Goal: Information Seeking & Learning: Check status

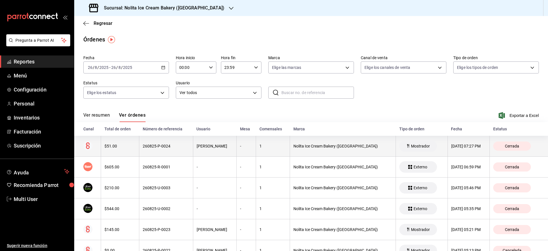
click at [184, 146] on div "260825-P-0024" at bounding box center [166, 146] width 47 height 5
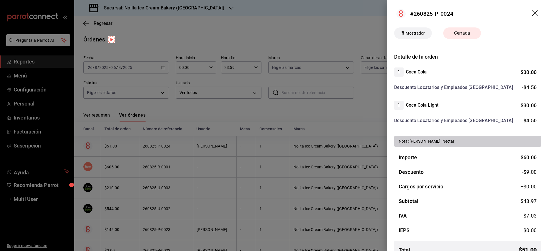
click at [184, 146] on div at bounding box center [274, 125] width 548 height 251
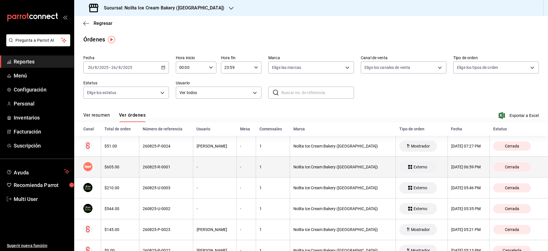
click at [121, 167] on div "$605.00" at bounding box center [119, 166] width 31 height 5
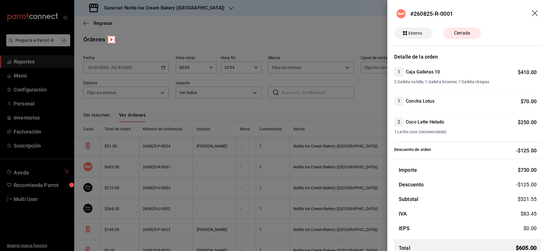
click at [199, 153] on div at bounding box center [274, 125] width 548 height 251
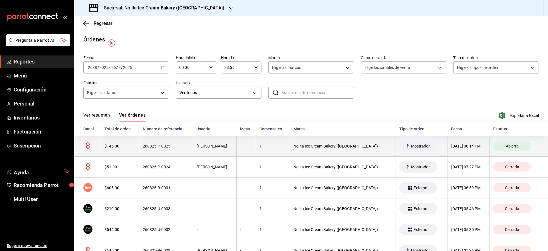
click at [197, 144] on div "Mariana De Haro" at bounding box center [215, 146] width 37 height 5
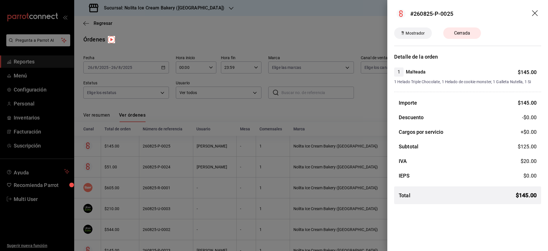
click at [225, 108] on div at bounding box center [274, 125] width 548 height 251
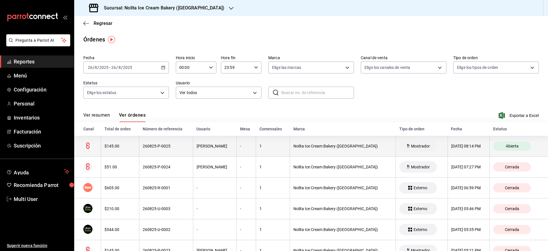
click at [219, 148] on th "Mariana De Haro" at bounding box center [215, 146] width 44 height 21
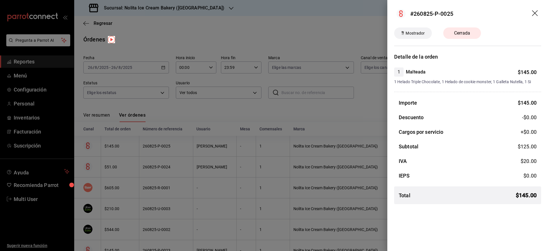
click at [300, 108] on div at bounding box center [274, 125] width 548 height 251
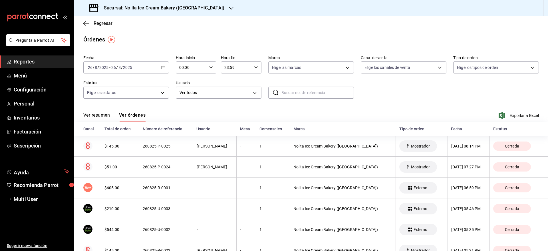
click at [290, 27] on div "Regresar" at bounding box center [311, 23] width 474 height 15
click at [174, 7] on h3 "Sucursal: Nolita Ice Cream Bakery (PLAZA AURORA)" at bounding box center [161, 8] width 125 height 7
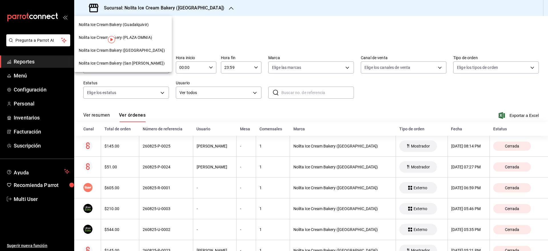
click at [136, 25] on span "Nolita Ice Cream Bakery (Guadalquivir)" at bounding box center [114, 25] width 70 height 6
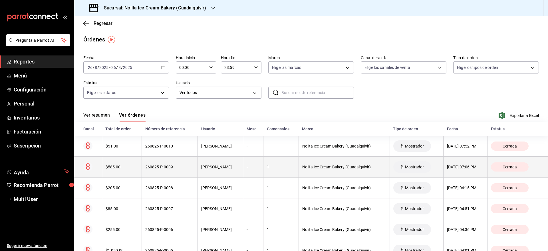
click at [209, 173] on th "Diego Odilon" at bounding box center [220, 166] width 45 height 21
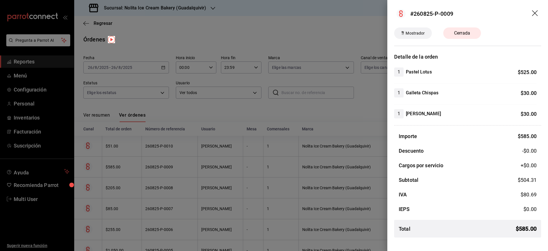
click at [209, 173] on div at bounding box center [274, 125] width 548 height 251
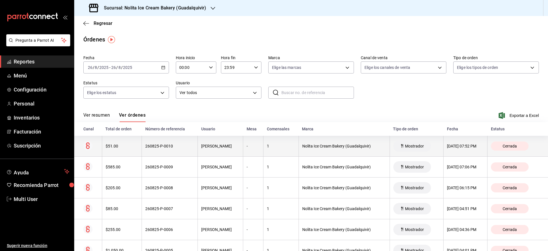
click at [209, 148] on th "Diego Odilon" at bounding box center [220, 146] width 45 height 21
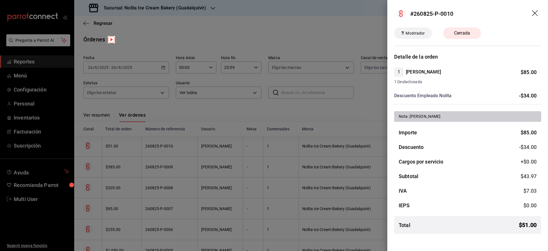
click at [209, 148] on div at bounding box center [274, 125] width 548 height 251
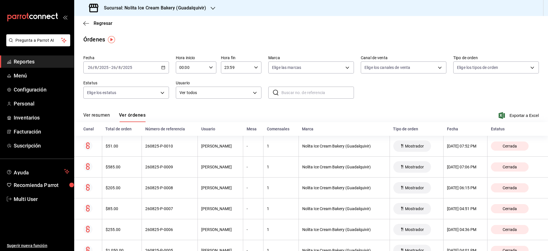
click at [138, 67] on div "2025-08-26 26 / 8 / 2025 - 2025-08-26 26 / 8 / 2025" at bounding box center [126, 67] width 86 height 12
click at [116, 85] on span "Hoy" at bounding box center [110, 85] width 44 height 6
click at [100, 116] on button "Ver resumen" at bounding box center [96, 117] width 27 height 10
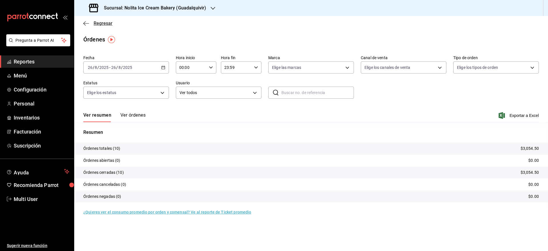
click at [96, 24] on span "Regresar" at bounding box center [103, 23] width 19 height 5
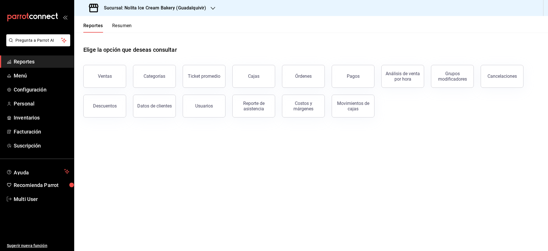
click at [121, 28] on button "Resumen" at bounding box center [122, 28] width 20 height 10
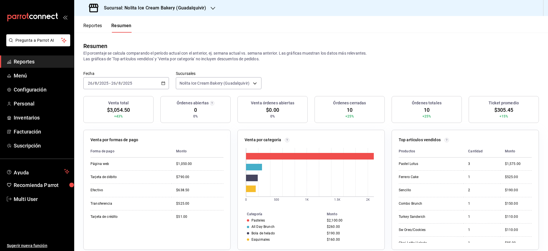
click at [90, 27] on button "Reportes" at bounding box center [92, 28] width 19 height 10
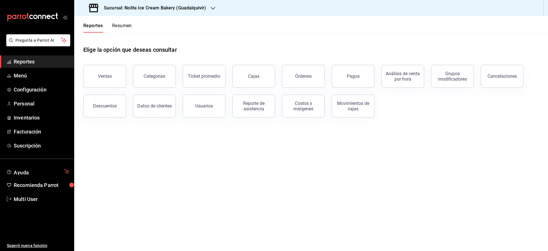
click at [123, 27] on button "Resumen" at bounding box center [122, 28] width 20 height 10
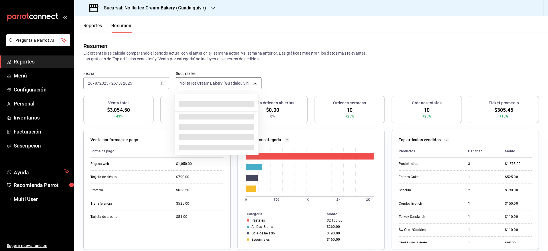
click at [195, 84] on body "Pregunta a Parrot AI Reportes Menú Configuración Personal Inventarios Facturaci…" at bounding box center [274, 125] width 548 height 251
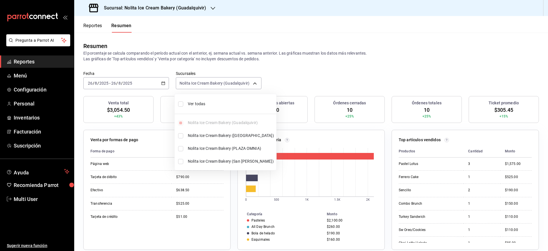
click at [197, 103] on span "Ver todas" at bounding box center [231, 104] width 86 height 6
type input "[object Object],[object Object],[object Object],[object Object]"
checkbox input "true"
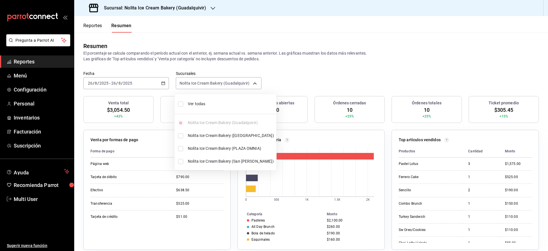
checkbox input "true"
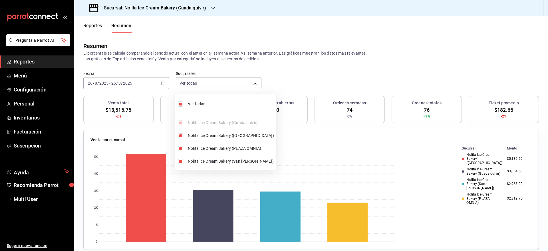
click at [298, 77] on div at bounding box center [274, 125] width 548 height 251
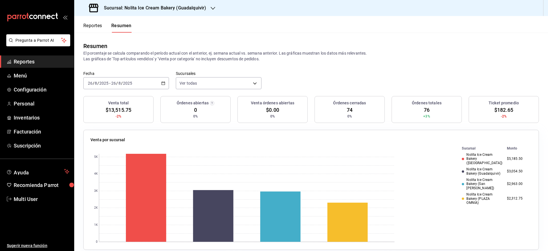
click at [196, 5] on h3 "Sucursal: Nolita Ice Cream Bakery (Guadalquivir)" at bounding box center [152, 8] width 107 height 7
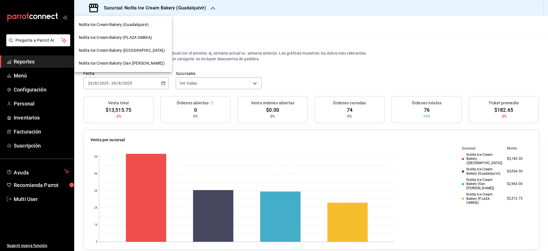
click at [133, 61] on span "Nolita Ice Cream Bakery (San [PERSON_NAME])" at bounding box center [122, 63] width 86 height 6
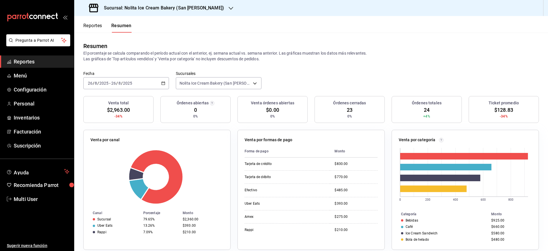
click at [91, 26] on button "Reportes" at bounding box center [92, 28] width 19 height 10
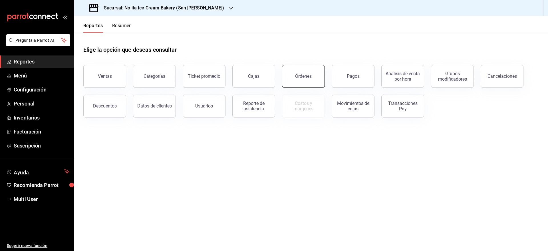
click at [294, 78] on button "Órdenes" at bounding box center [303, 76] width 43 height 23
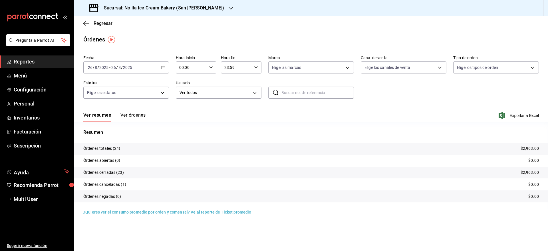
click at [129, 116] on button "Ver órdenes" at bounding box center [132, 117] width 25 height 10
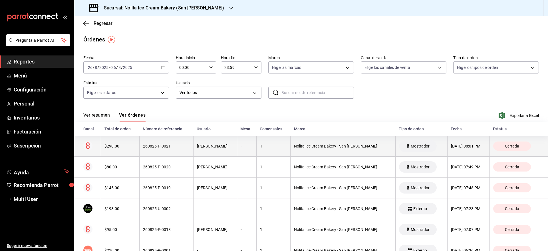
click at [172, 144] on div "260825-P-0021" at bounding box center [166, 146] width 47 height 5
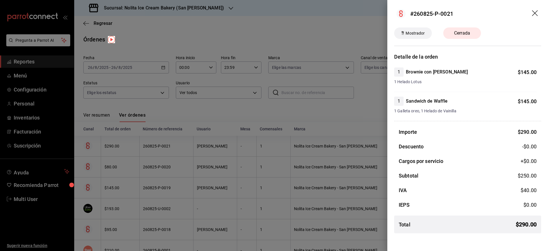
click at [283, 12] on div at bounding box center [274, 125] width 548 height 251
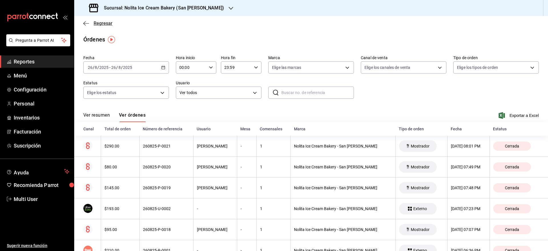
click at [101, 23] on span "Regresar" at bounding box center [103, 23] width 19 height 5
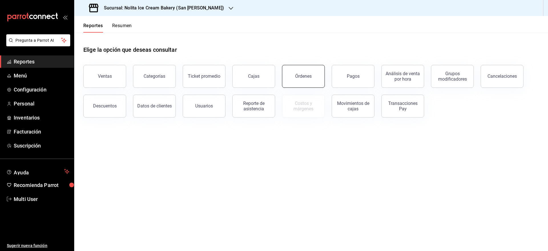
click at [298, 73] on div "Órdenes" at bounding box center [303, 75] width 17 height 5
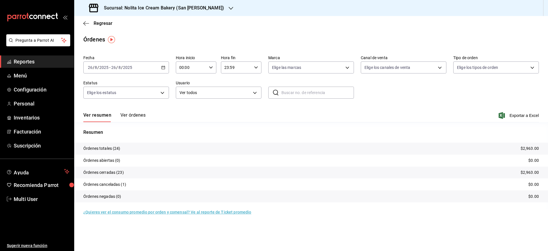
click at [134, 112] on button "Ver órdenes" at bounding box center [132, 117] width 25 height 10
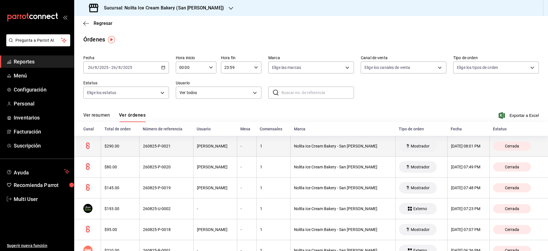
click at [171, 152] on th "260825-P-0021" at bounding box center [166, 146] width 54 height 21
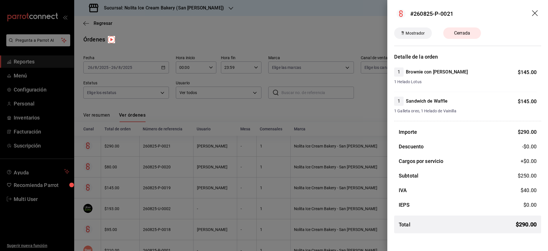
click at [171, 152] on div at bounding box center [274, 125] width 548 height 251
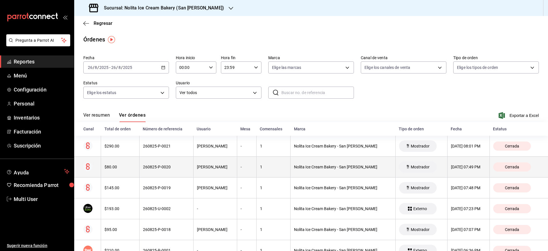
click at [170, 168] on div "260825-P-0020" at bounding box center [166, 166] width 47 height 5
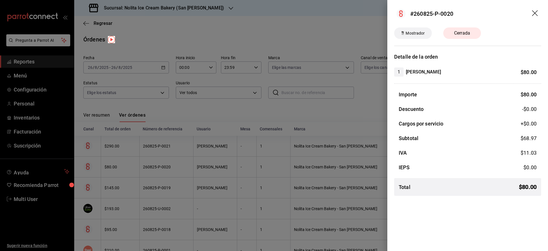
click at [170, 168] on div at bounding box center [274, 125] width 548 height 251
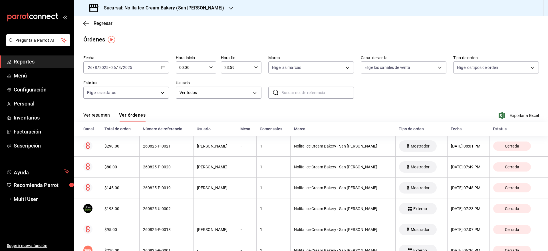
click at [153, 9] on h3 "Sucursal: Nolita Ice Cream Bakery (San Jeronimo)" at bounding box center [161, 8] width 125 height 7
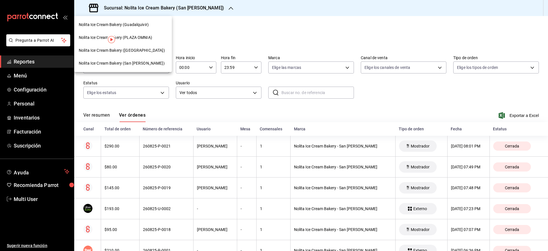
click at [146, 37] on span "Nolita Ice Cream Bakery (PLAZA OMNIA)" at bounding box center [115, 38] width 73 height 6
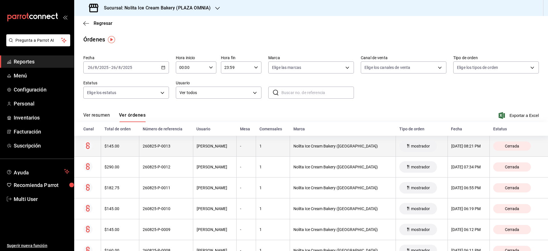
click at [161, 145] on div "260825-P-0013" at bounding box center [166, 146] width 47 height 5
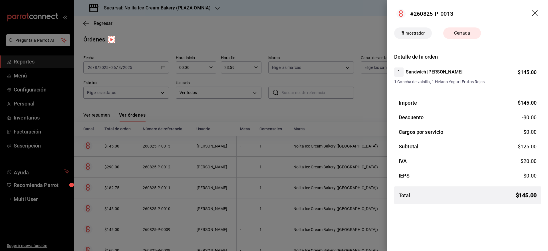
click at [161, 145] on div at bounding box center [274, 125] width 548 height 251
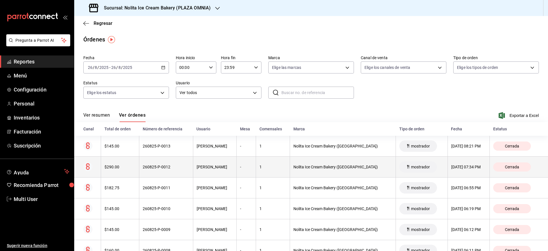
click at [156, 174] on th "260825-P-0012" at bounding box center [166, 166] width 54 height 21
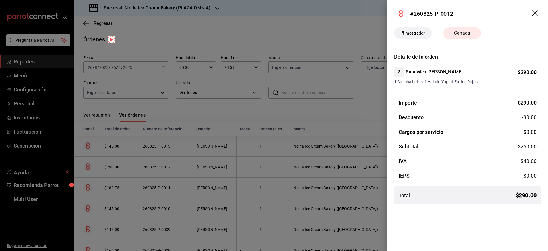
click at [156, 174] on div at bounding box center [274, 125] width 548 height 251
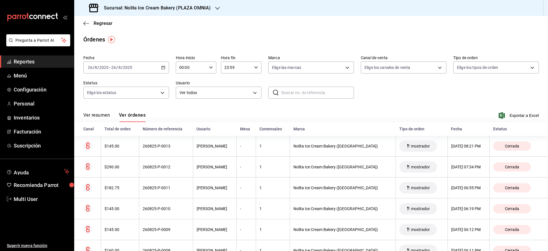
click at [156, 174] on th "260825-P-0012" at bounding box center [166, 166] width 54 height 21
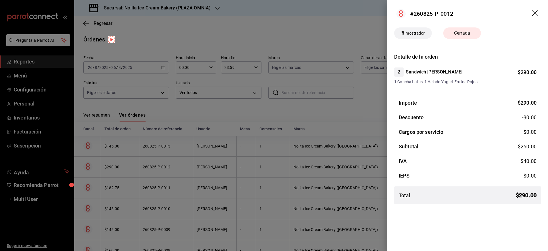
click at [156, 191] on div at bounding box center [274, 125] width 548 height 251
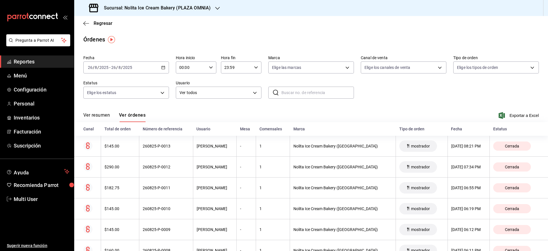
click at [156, 191] on th "260825-P-0011" at bounding box center [166, 187] width 54 height 21
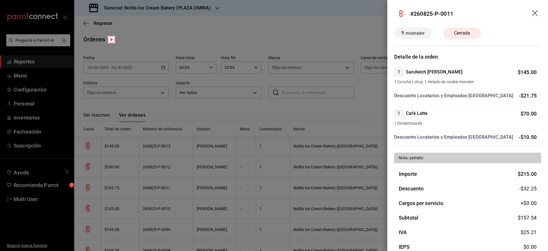
click at [156, 191] on div at bounding box center [274, 125] width 548 height 251
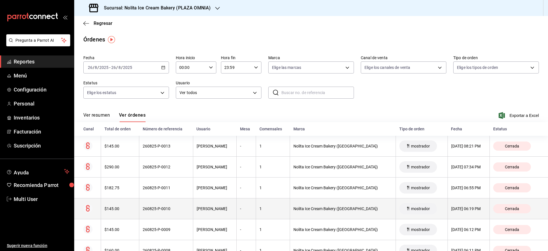
click at [155, 209] on div "260825-P-0010" at bounding box center [166, 208] width 47 height 5
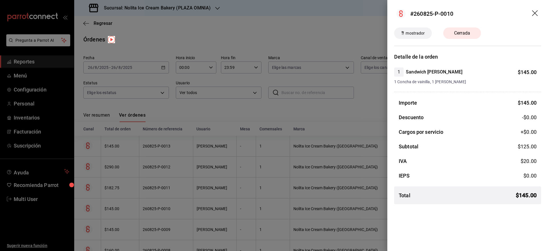
click at [201, 168] on div at bounding box center [274, 125] width 548 height 251
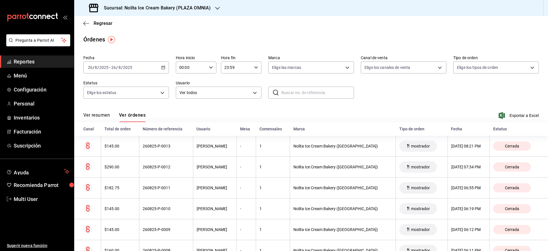
click at [158, 10] on h3 "Sucursal: Nolita Ice Cream Bakery (PLAZA OMNIA)" at bounding box center [154, 8] width 111 height 7
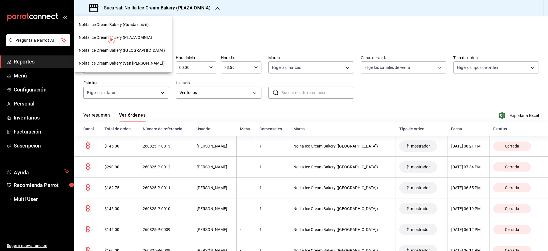
click at [135, 47] on span "Nolita Ice Cream Bakery ([GEOGRAPHIC_DATA])" at bounding box center [122, 50] width 86 height 6
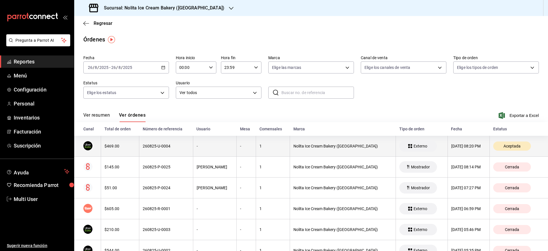
click at [191, 145] on th "260825-U-0004" at bounding box center [166, 146] width 54 height 21
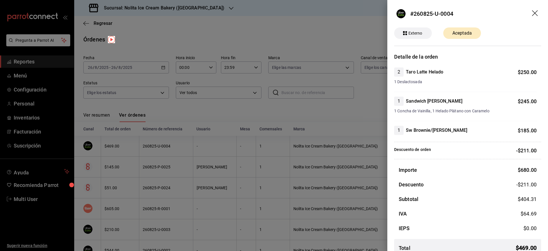
click at [191, 145] on div at bounding box center [274, 125] width 548 height 251
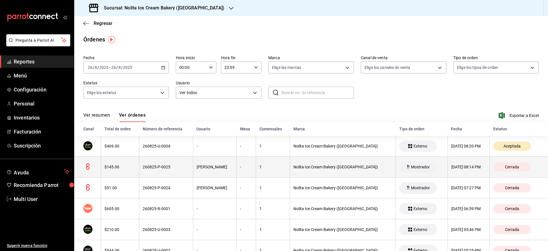
click at [189, 169] on th "260825-P-0025" at bounding box center [166, 166] width 54 height 21
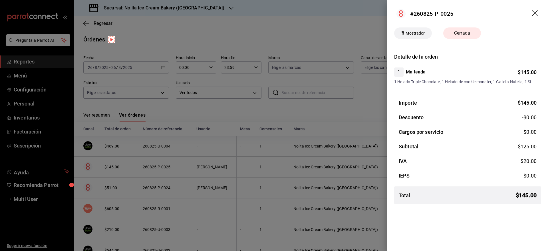
click at [189, 169] on div at bounding box center [274, 125] width 548 height 251
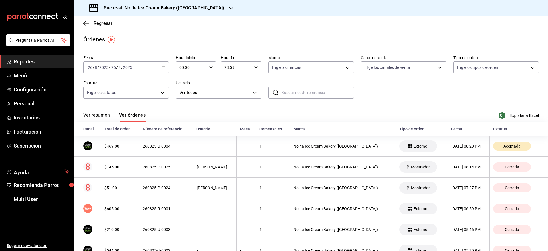
click at [334, 117] on div "Ver resumen Ver órdenes Exportar a Excel" at bounding box center [310, 113] width 455 height 17
click at [94, 24] on span "Regresar" at bounding box center [103, 23] width 19 height 5
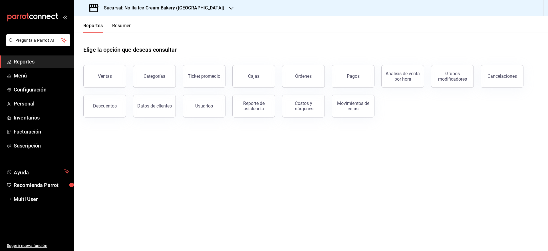
click at [120, 25] on button "Resumen" at bounding box center [122, 28] width 20 height 10
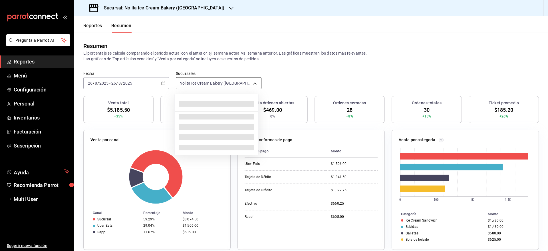
click at [206, 82] on body "Pregunta a Parrot AI Reportes Menú Configuración Personal Inventarios Facturaci…" at bounding box center [274, 125] width 548 height 251
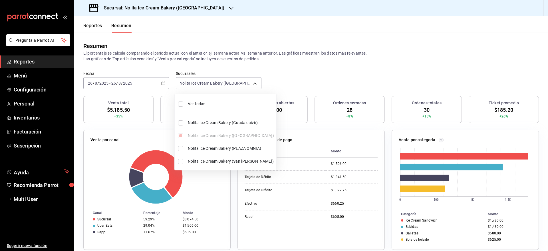
click at [196, 101] on span "Ver todas" at bounding box center [231, 104] width 86 height 6
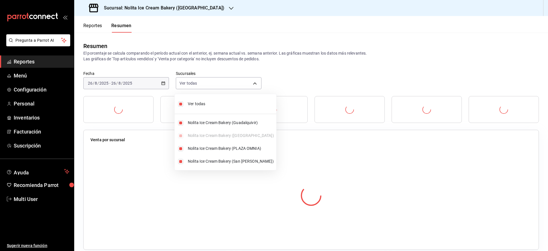
type input "[object Object],[object Object],[object Object],[object Object]"
checkbox input "true"
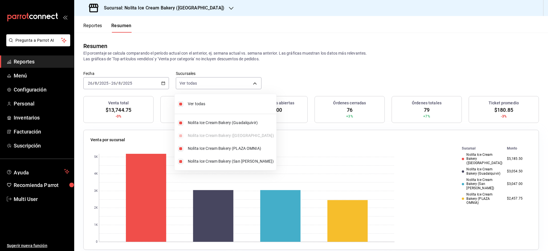
click at [314, 78] on div at bounding box center [274, 125] width 548 height 251
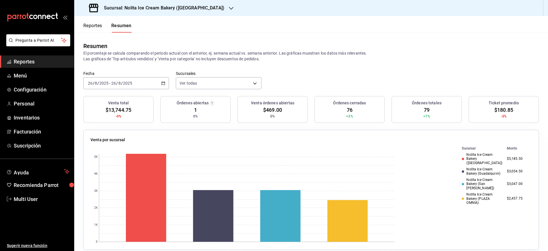
click at [314, 78] on div "Fecha 2025-08-26 26 / 8 / 2025 - 2025-08-26 26 / 8 / 2025 Sucursales Ver todas …" at bounding box center [311, 83] width 474 height 25
click at [90, 26] on button "Reportes" at bounding box center [92, 28] width 19 height 10
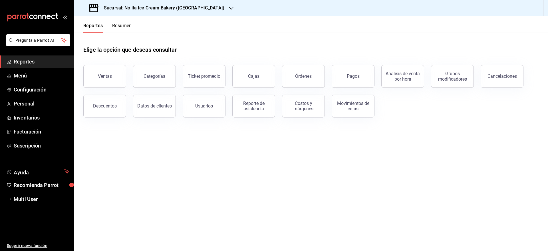
click at [116, 27] on button "Resumen" at bounding box center [122, 28] width 20 height 10
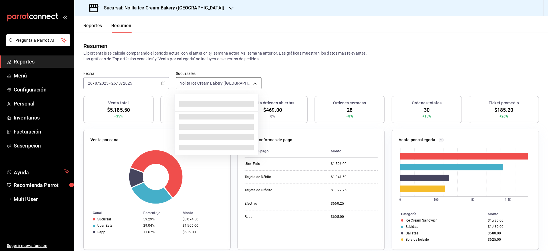
click at [215, 81] on body "Pregunta a Parrot AI Reportes Menú Configuración Personal Inventarios Facturaci…" at bounding box center [274, 125] width 548 height 251
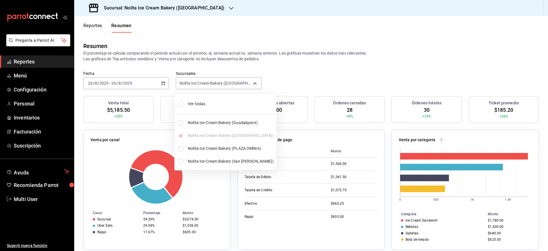
click at [205, 97] on li "Ver todas" at bounding box center [226, 103] width 102 height 15
type input "[object Object],[object Object],[object Object],[object Object]"
checkbox input "true"
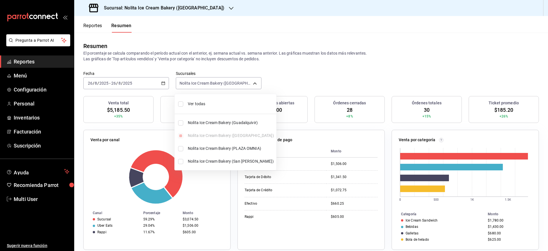
checkbox input "true"
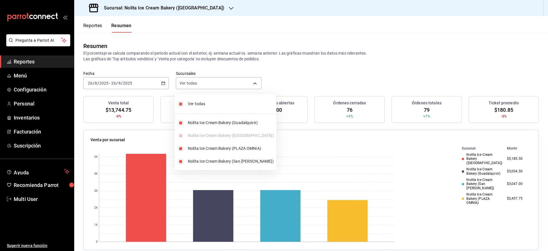
click at [313, 57] on div at bounding box center [274, 125] width 548 height 251
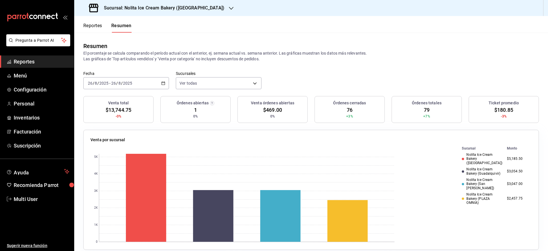
click at [263, 106] on span "$469.00" at bounding box center [272, 110] width 19 height 8
click at [284, 88] on div "Fecha 2025-08-26 26 / 8 / 2025 - 2025-08-26 26 / 8 / 2025 Sucursales Ver todas …" at bounding box center [311, 83] width 474 height 25
click at [93, 27] on button "Reportes" at bounding box center [92, 28] width 19 height 10
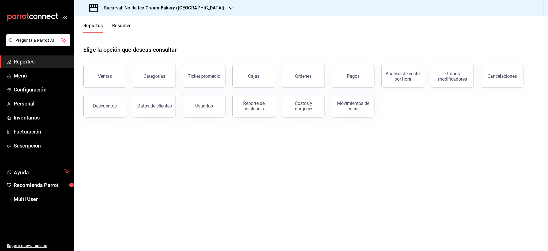
click at [119, 24] on button "Resumen" at bounding box center [122, 28] width 20 height 10
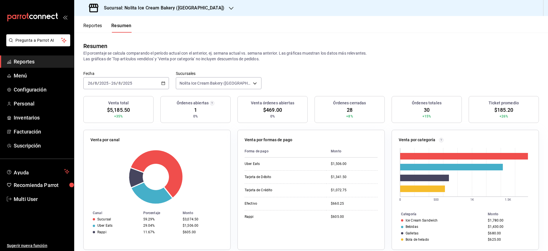
click at [312, 62] on div "Resumen El porcentaje se calcula comparando el período actual con el anterior, …" at bounding box center [311, 52] width 474 height 38
click at [93, 27] on button "Reportes" at bounding box center [92, 28] width 19 height 10
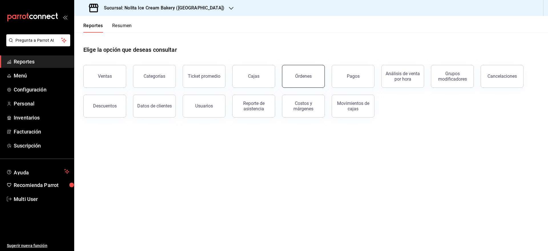
click at [299, 79] on button "Órdenes" at bounding box center [303, 76] width 43 height 23
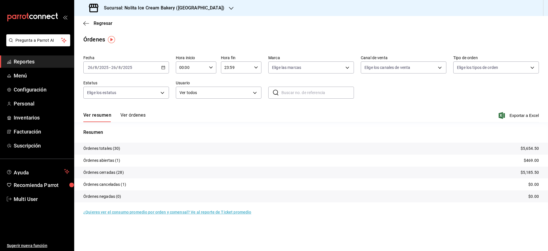
click at [157, 8] on h3 "Sucursal: Nolita Ice Cream Bakery (PLAZA AURORA)" at bounding box center [161, 8] width 125 height 7
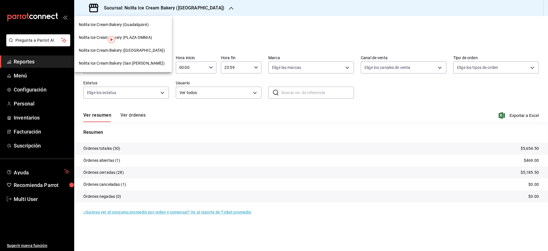
click at [136, 60] on span "Nolita Ice Cream Bakery (San [PERSON_NAME])" at bounding box center [122, 63] width 86 height 6
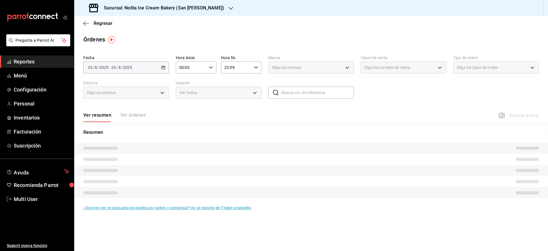
click at [136, 114] on div "Ver resumen Ver órdenes" at bounding box center [114, 117] width 62 height 10
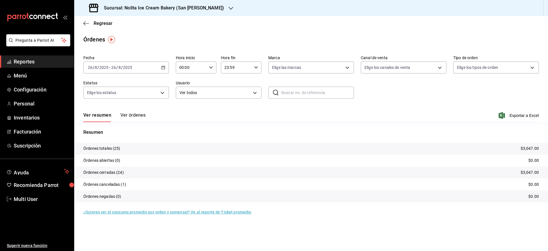
click at [136, 114] on button "Ver órdenes" at bounding box center [132, 117] width 25 height 10
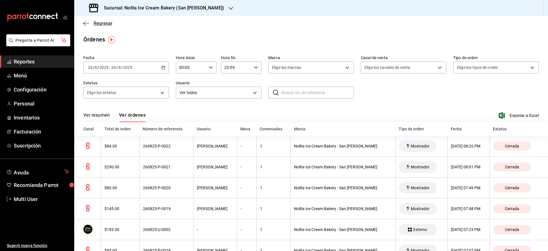
click at [105, 23] on span "Regresar" at bounding box center [103, 23] width 19 height 5
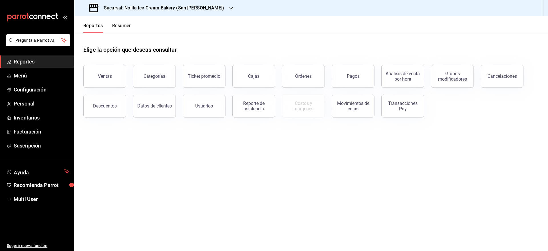
click at [123, 24] on button "Resumen" at bounding box center [122, 28] width 20 height 10
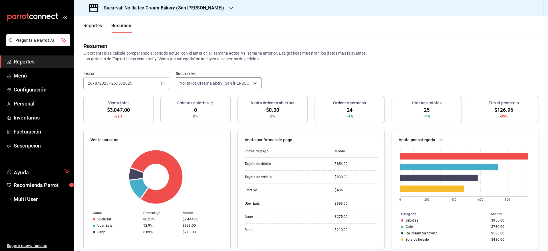
click at [187, 81] on body "Pregunta a Parrot AI Reportes Menú Configuración Personal Inventarios Facturaci…" at bounding box center [274, 125] width 548 height 251
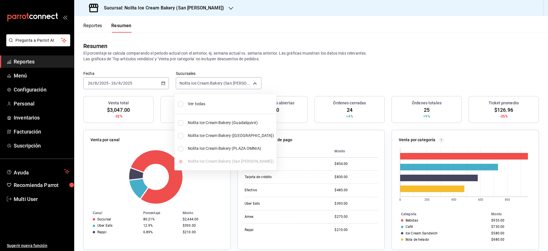
click at [189, 99] on li "Ver todas" at bounding box center [226, 103] width 102 height 15
type input "[object Object],[object Object],[object Object],[object Object]"
checkbox input "true"
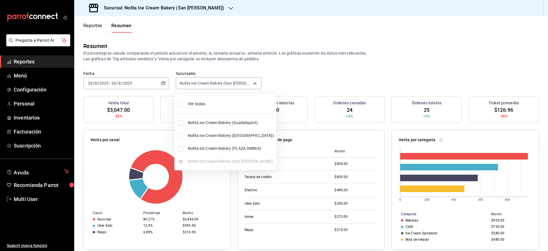
checkbox input "true"
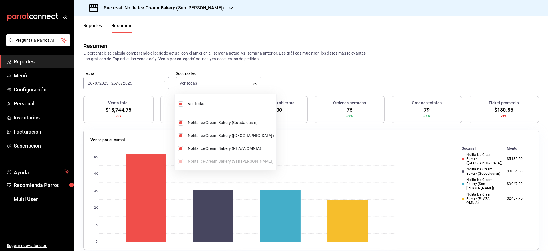
click at [318, 62] on div at bounding box center [274, 125] width 548 height 251
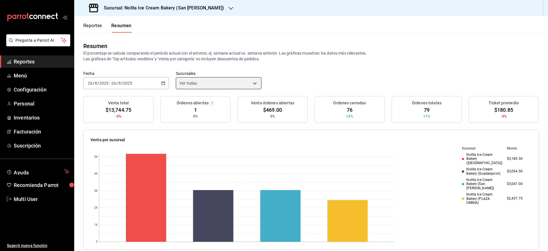
scroll to position [205, 0]
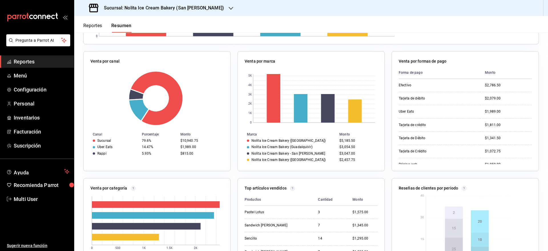
click at [97, 26] on button "Reportes" at bounding box center [92, 28] width 19 height 10
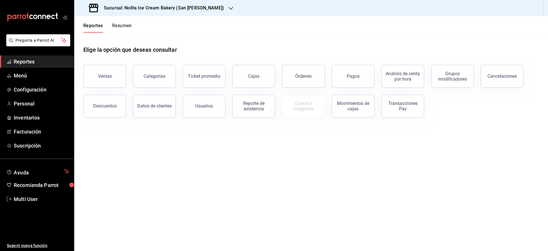
click at [124, 27] on button "Resumen" at bounding box center [122, 28] width 20 height 10
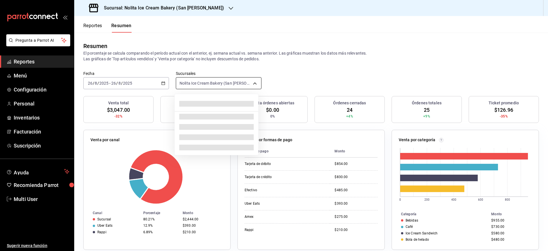
click at [205, 84] on body "Pregunta a Parrot AI Reportes Menú Configuración Personal Inventarios Facturaci…" at bounding box center [274, 125] width 548 height 251
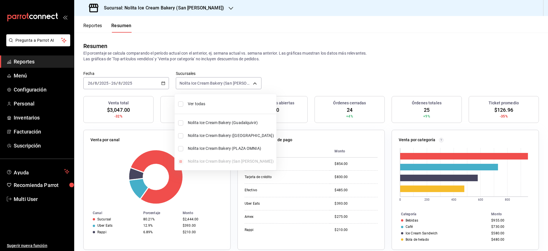
click at [198, 100] on li "Ver todas" at bounding box center [226, 103] width 102 height 15
type input "[object Object],[object Object],[object Object],[object Object]"
checkbox input "true"
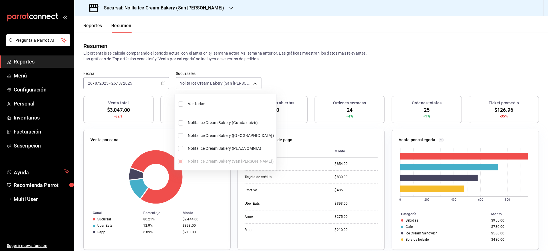
checkbox input "true"
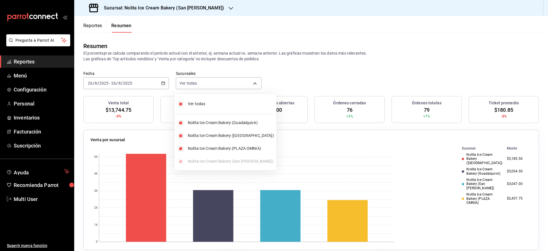
click at [289, 72] on div at bounding box center [274, 125] width 548 height 251
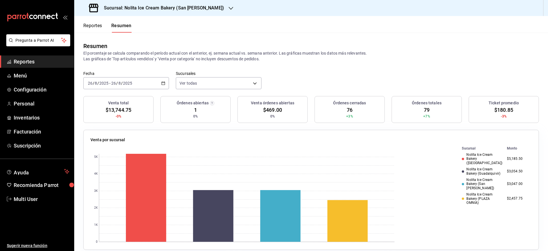
click at [151, 79] on div "2025-08-26 26 / 8 / 2025 - 2025-08-26 26 / 8 / 2025" at bounding box center [126, 83] width 86 height 12
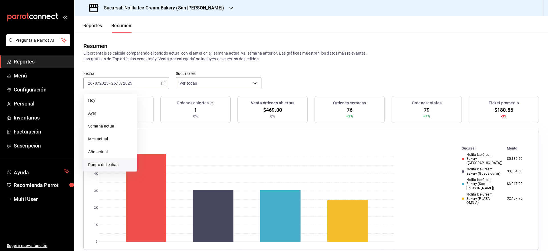
click at [105, 165] on span "Rango de fechas" at bounding box center [110, 165] width 44 height 6
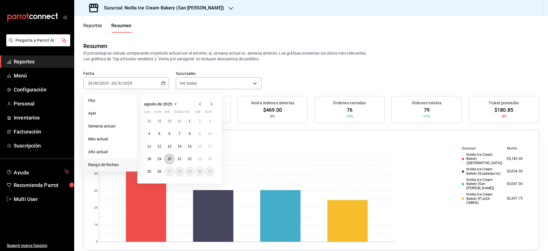
click at [168, 160] on abbr "20" at bounding box center [170, 159] width 4 height 4
click at [161, 159] on button "19" at bounding box center [159, 159] width 10 height 10
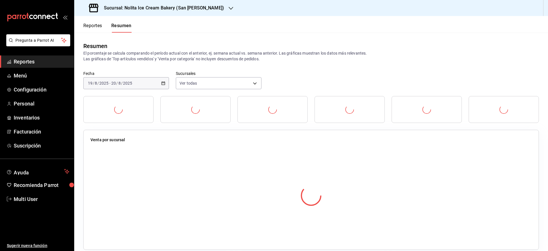
click at [161, 159] on div at bounding box center [310, 195] width 441 height 100
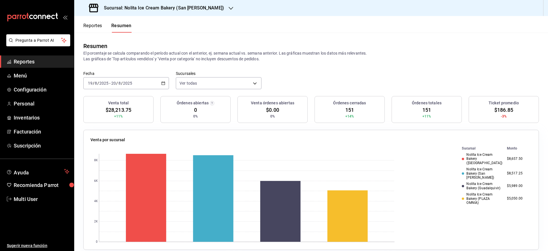
click at [131, 84] on input "2025" at bounding box center [128, 83] width 10 height 5
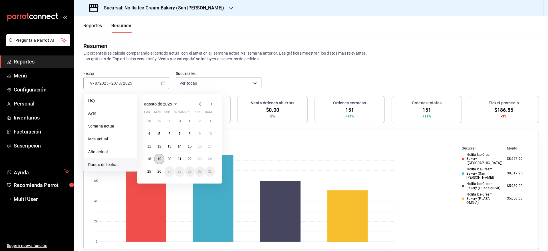
click at [160, 155] on button "19" at bounding box center [159, 159] width 10 height 10
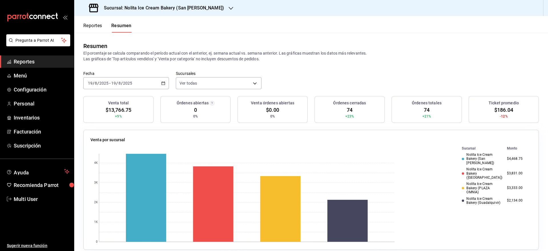
click at [138, 85] on div "2025-08-19 19 / 8 / 2025 - 2025-08-19 19 / 8 / 2025" at bounding box center [126, 83] width 86 height 12
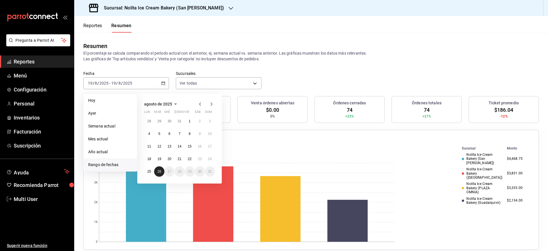
click at [158, 169] on abbr "26" at bounding box center [159, 171] width 4 height 4
click at [158, 169] on div "0 1K 2K 3K 4K Sucursal Monto Nolita Ice Cream Bakery (San Jeronimo) $4,468.75 N…" at bounding box center [310, 193] width 441 height 97
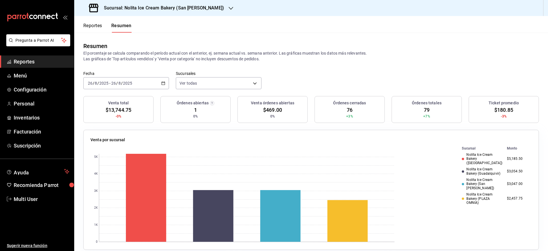
click at [135, 10] on h3 "Sucursal: Nolita Ice Cream Bakery (San Jeronimo)" at bounding box center [161, 8] width 125 height 7
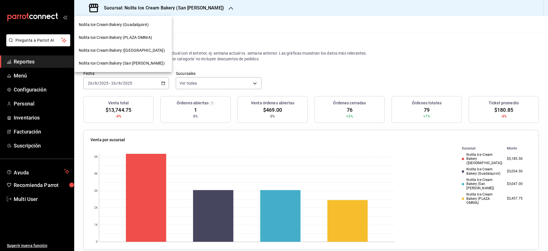
click at [133, 52] on span "Nolita Ice Cream Bakery ([GEOGRAPHIC_DATA])" at bounding box center [122, 50] width 86 height 6
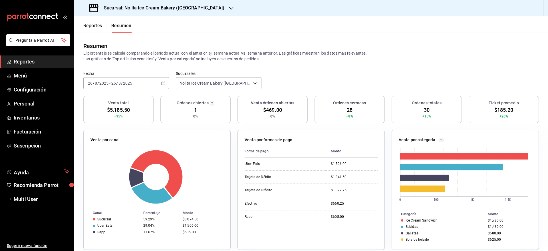
click at [98, 24] on button "Reportes" at bounding box center [92, 28] width 19 height 10
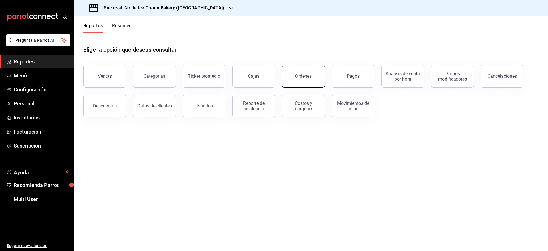
click at [299, 73] on div "Órdenes" at bounding box center [303, 75] width 17 height 5
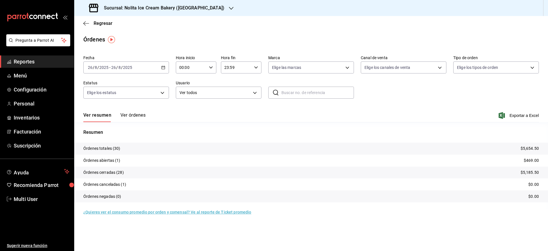
click at [139, 115] on button "Ver órdenes" at bounding box center [132, 117] width 25 height 10
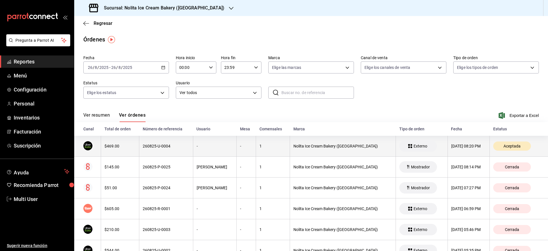
click at [312, 151] on th "Nolita Ice Cream Bakery ([GEOGRAPHIC_DATA])" at bounding box center [343, 146] width 106 height 21
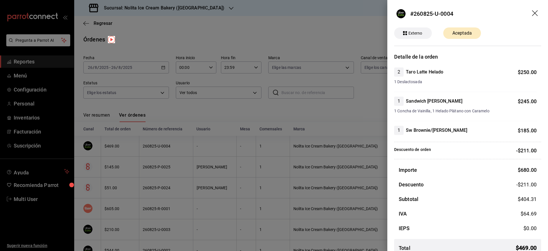
click at [312, 151] on div at bounding box center [274, 125] width 548 height 251
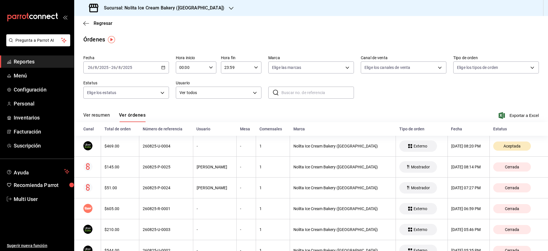
click at [312, 151] on th "Nolita Ice Cream Bakery ([GEOGRAPHIC_DATA])" at bounding box center [343, 146] width 106 height 21
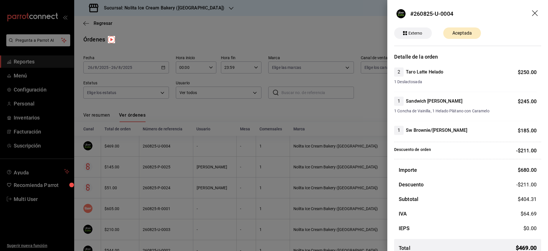
click at [312, 151] on div at bounding box center [274, 125] width 548 height 251
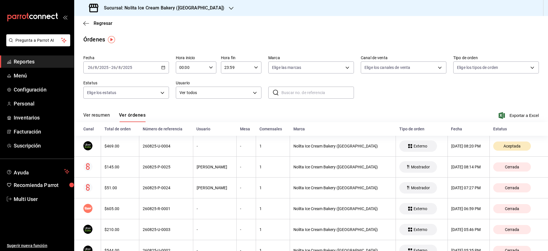
click at [312, 151] on th "Nolita Ice Cream Bakery ([GEOGRAPHIC_DATA])" at bounding box center [343, 146] width 106 height 21
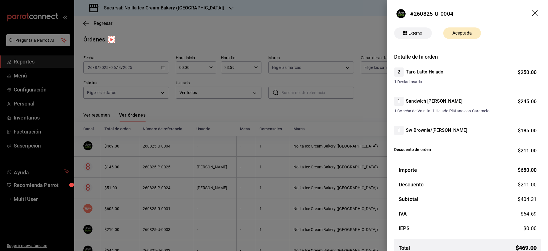
click at [312, 151] on div at bounding box center [274, 125] width 548 height 251
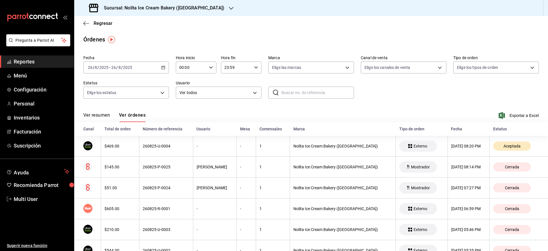
click at [312, 151] on th "Nolita Ice Cream Bakery ([GEOGRAPHIC_DATA])" at bounding box center [343, 146] width 106 height 21
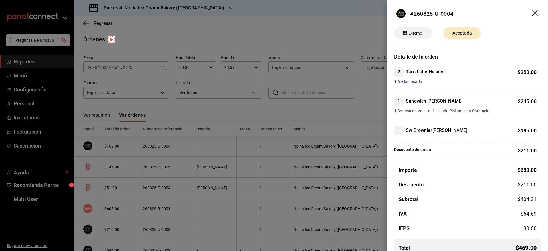
scroll to position [10, 0]
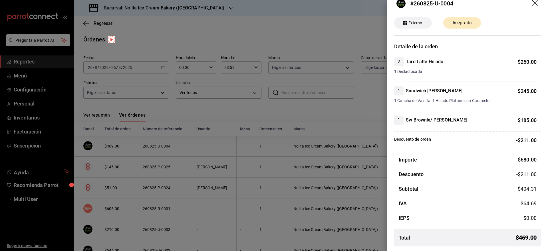
click at [321, 128] on div at bounding box center [274, 125] width 548 height 251
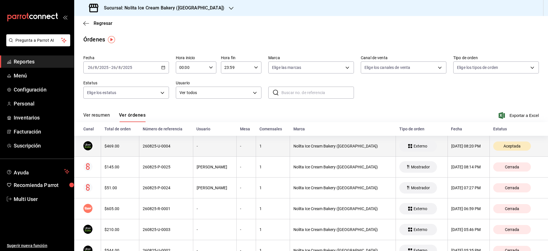
click at [330, 141] on th "Nolita Ice Cream Bakery ([GEOGRAPHIC_DATA])" at bounding box center [343, 146] width 106 height 21
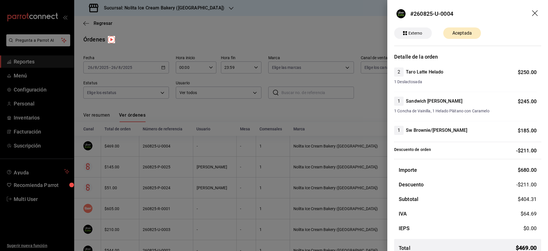
click at [330, 141] on div at bounding box center [274, 125] width 548 height 251
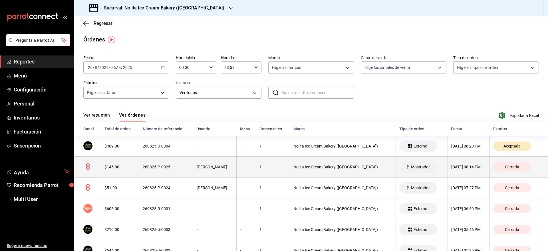
click at [346, 176] on th "Nolita Ice Cream Bakery ([GEOGRAPHIC_DATA])" at bounding box center [343, 166] width 106 height 21
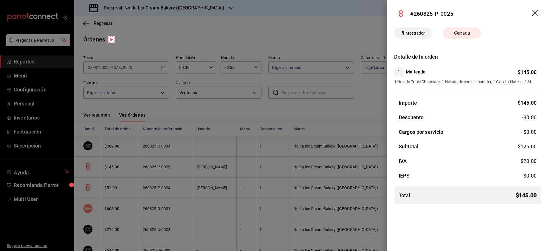
click at [324, 148] on div at bounding box center [274, 125] width 548 height 251
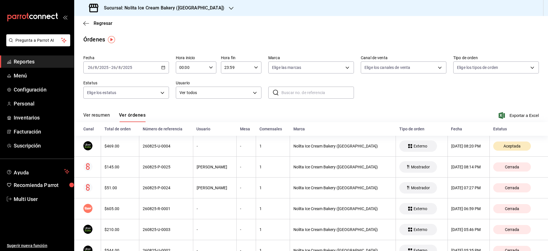
click at [324, 148] on div "Nolita Ice Cream Bakery ([GEOGRAPHIC_DATA])" at bounding box center [342, 146] width 99 height 5
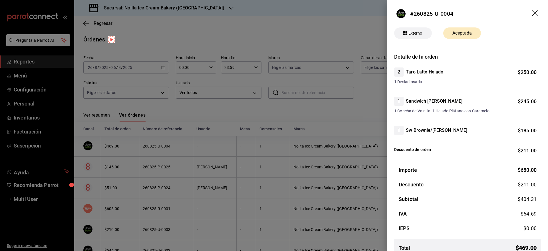
click at [324, 148] on div at bounding box center [274, 125] width 548 height 251
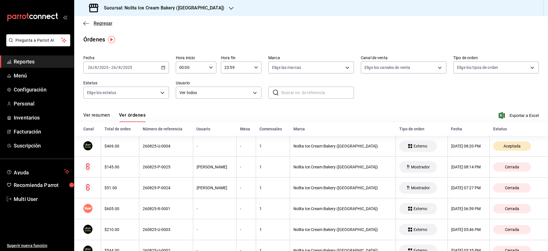
click at [97, 24] on span "Regresar" at bounding box center [103, 23] width 19 height 5
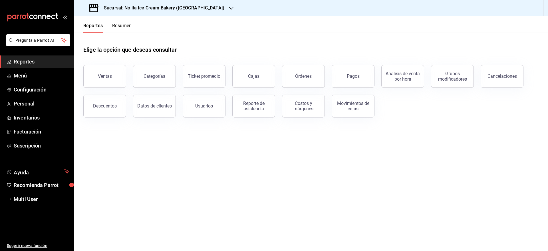
click at [125, 26] on button "Resumen" at bounding box center [122, 28] width 20 height 10
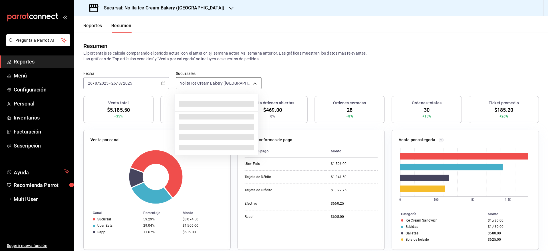
click at [207, 84] on body "Pregunta a Parrot AI Reportes Menú Configuración Personal Inventarios Facturaci…" at bounding box center [274, 125] width 548 height 251
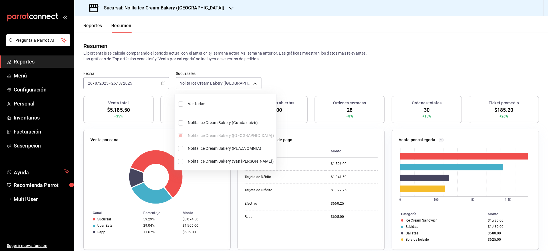
click at [203, 101] on span "Ver todas" at bounding box center [231, 104] width 86 height 6
type input "[object Object],[object Object],[object Object],[object Object]"
checkbox input "true"
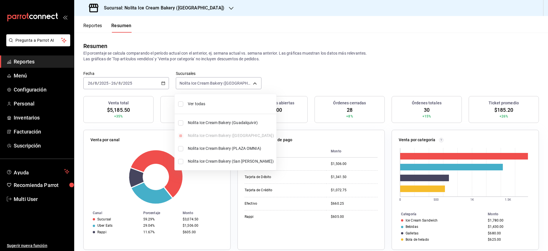
checkbox input "true"
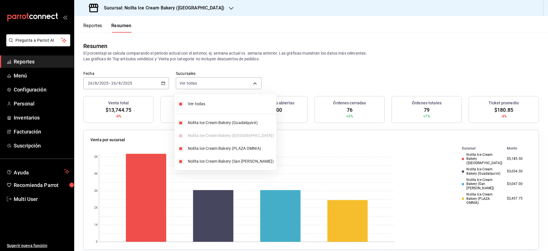
click at [309, 77] on div at bounding box center [274, 125] width 548 height 251
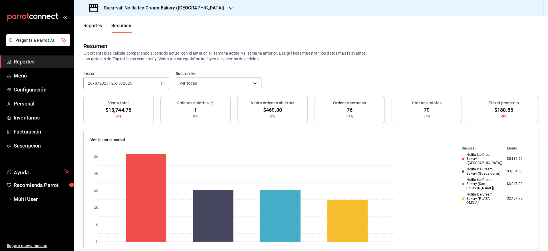
click at [96, 26] on button "Reportes" at bounding box center [92, 28] width 19 height 10
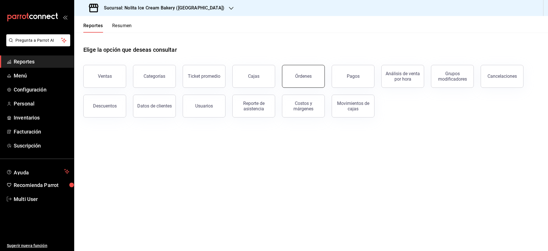
click at [289, 85] on button "Órdenes" at bounding box center [303, 76] width 43 height 23
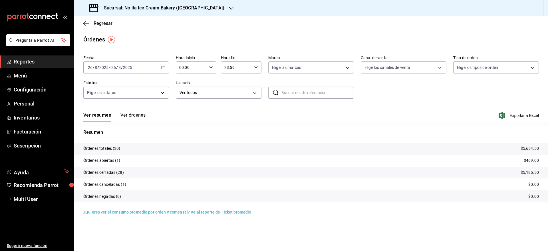
click at [130, 113] on button "Ver órdenes" at bounding box center [132, 117] width 25 height 10
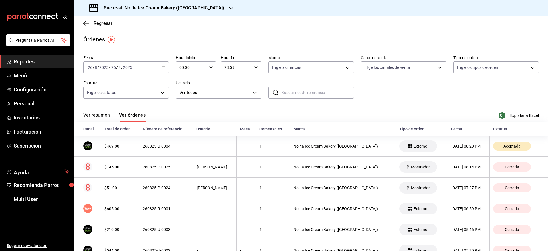
click at [203, 10] on h3 "Sucursal: Nolita Ice Cream Bakery (PLAZA AURORA)" at bounding box center [161, 8] width 125 height 7
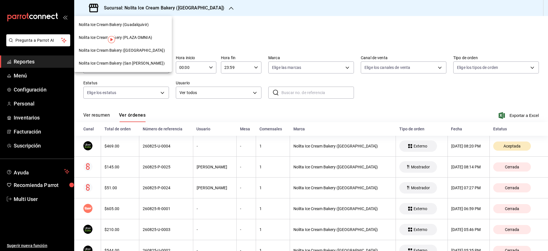
click at [148, 22] on span "Nolita Ice Cream Bakery (Guadalquivir)" at bounding box center [114, 25] width 70 height 6
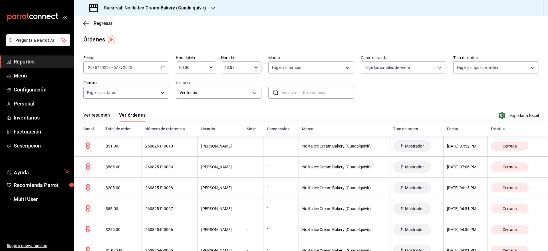
click at [164, 9] on h3 "Sucursal: Nolita Ice Cream Bakery (Guadalquivir)" at bounding box center [152, 8] width 107 height 7
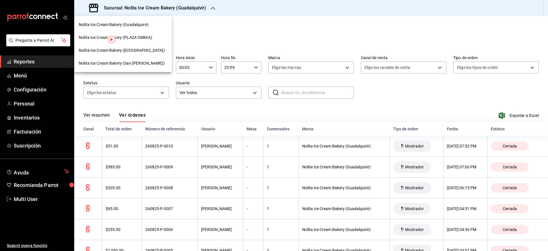
click at [133, 34] on div "Nolita Ice Cream Bakery (PLAZA OMNIA)" at bounding box center [123, 37] width 98 height 13
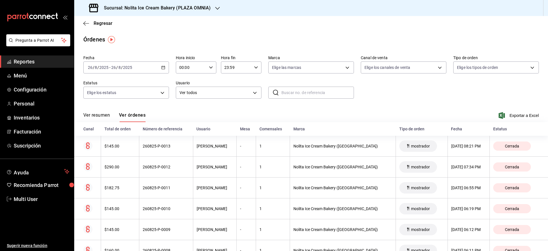
click at [149, 8] on h3 "Sucursal: Nolita Ice Cream Bakery (PLAZA OMNIA)" at bounding box center [154, 8] width 111 height 7
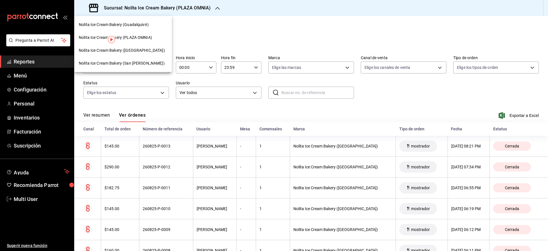
click at [139, 49] on span "Nolita Ice Cream Bakery ([GEOGRAPHIC_DATA])" at bounding box center [122, 50] width 86 height 6
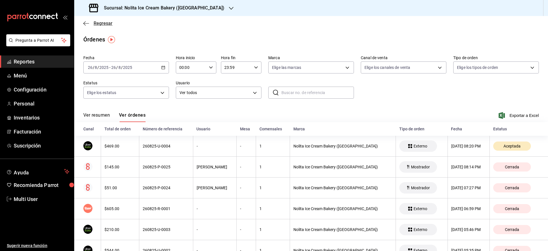
click at [103, 24] on span "Regresar" at bounding box center [103, 23] width 19 height 5
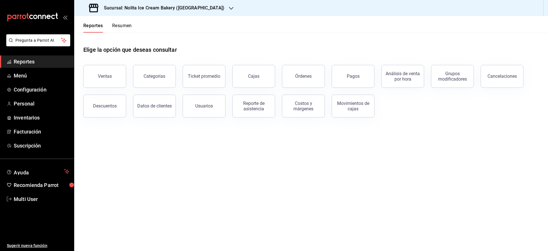
click at [122, 25] on button "Resumen" at bounding box center [122, 28] width 20 height 10
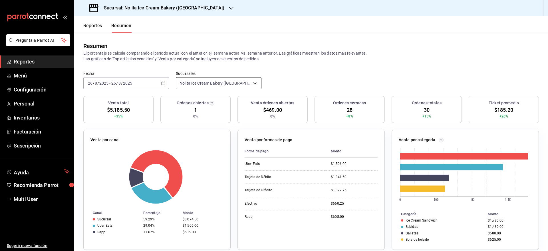
click at [221, 85] on body "Pregunta a Parrot AI Reportes Menú Configuración Personal Inventarios Facturaci…" at bounding box center [274, 125] width 548 height 251
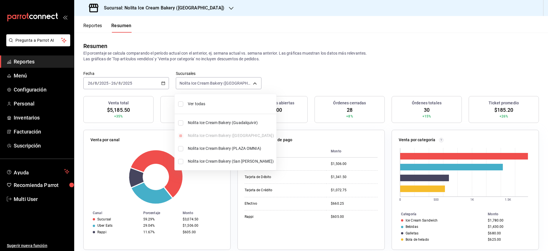
click at [207, 103] on span "Ver todas" at bounding box center [231, 104] width 86 height 6
type input "[object Object],[object Object],[object Object],[object Object]"
checkbox input "true"
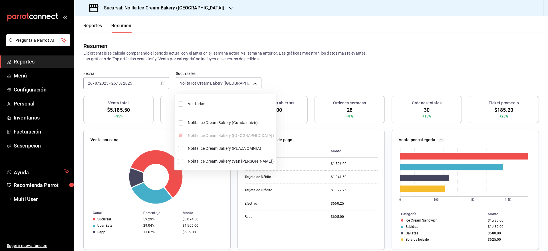
checkbox input "true"
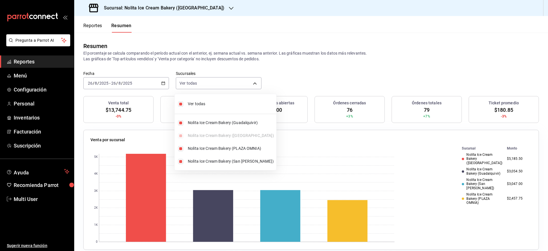
click at [295, 55] on div at bounding box center [274, 125] width 548 height 251
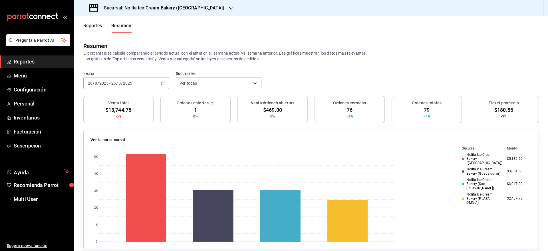
click at [143, 77] on div "2025-08-26 26 / 8 / 2025 - 2025-08-26 26 / 8 / 2025" at bounding box center [126, 83] width 86 height 12
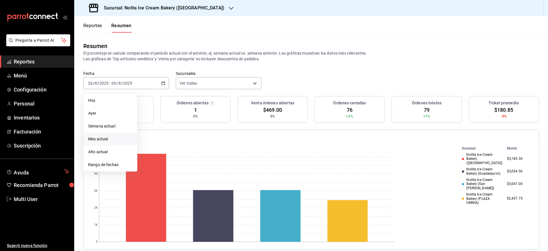
click at [95, 136] on span "Mes actual" at bounding box center [110, 139] width 44 height 6
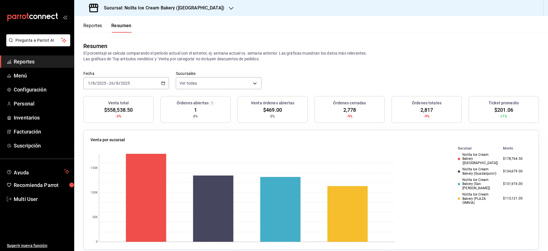
click at [120, 86] on div "2025-08-01 1 / 8 / 2025 - 2025-08-26 26 / 8 / 2025" at bounding box center [126, 83] width 86 height 12
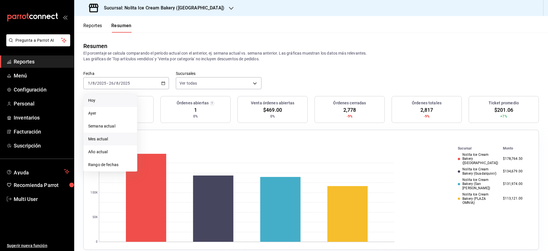
click at [108, 99] on span "Hoy" at bounding box center [110, 100] width 44 height 6
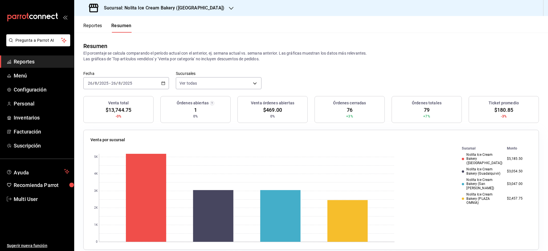
click at [99, 24] on button "Reportes" at bounding box center [92, 28] width 19 height 10
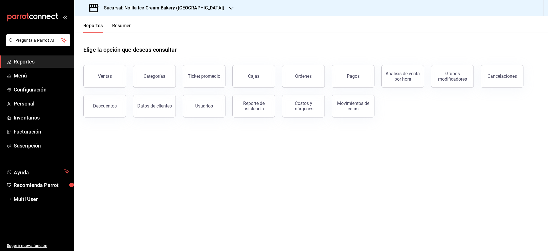
click at [122, 23] on button "Resumen" at bounding box center [122, 28] width 20 height 10
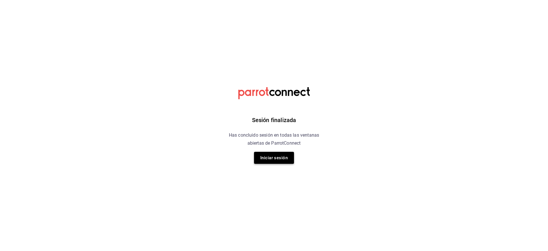
click at [272, 158] on button "Iniciar sesión" at bounding box center [274, 158] width 40 height 12
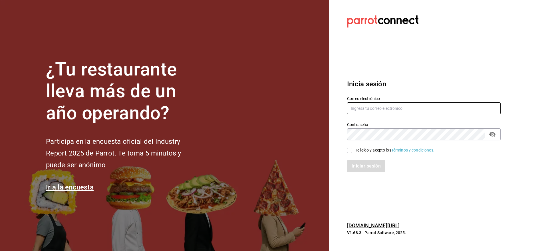
type input "nolita@multiuser.com"
click at [364, 149] on div "He leído y acepto los Términos y condiciones." at bounding box center [394, 150] width 80 height 6
click at [352, 149] on input "He leído y acepto los Términos y condiciones." at bounding box center [349, 150] width 5 height 5
checkbox input "true"
click at [366, 165] on button "Iniciar sesión" at bounding box center [366, 166] width 39 height 12
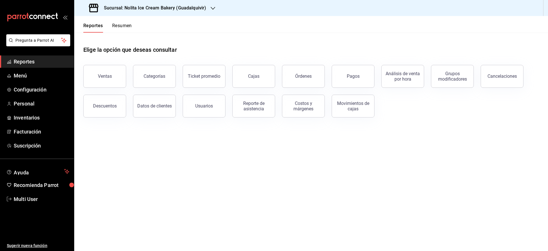
click at [122, 22] on div "Reportes Resumen" at bounding box center [103, 24] width 58 height 17
click at [123, 25] on button "Resumen" at bounding box center [122, 28] width 20 height 10
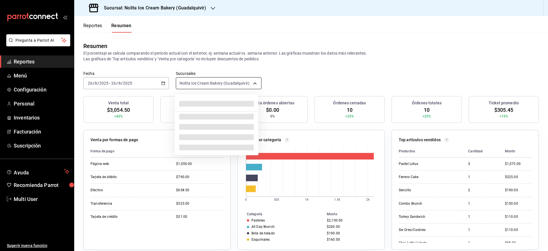
click at [192, 81] on body "Pregunta a Parrot AI Reportes Menú Configuración Personal Inventarios Facturaci…" at bounding box center [274, 125] width 548 height 251
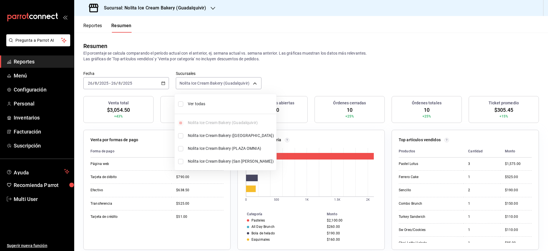
click at [192, 104] on span "Ver todas" at bounding box center [231, 104] width 86 height 6
type input "[object Object],[object Object],[object Object],[object Object]"
checkbox input "true"
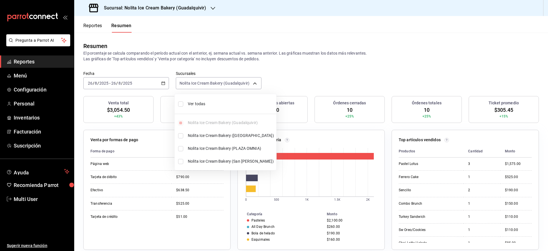
checkbox input "true"
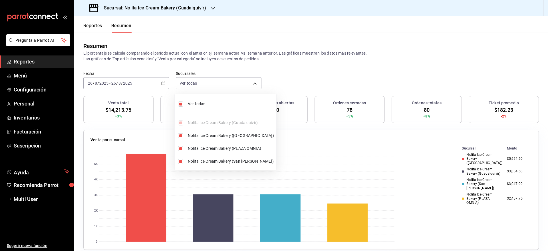
click at [300, 70] on div at bounding box center [274, 125] width 548 height 251
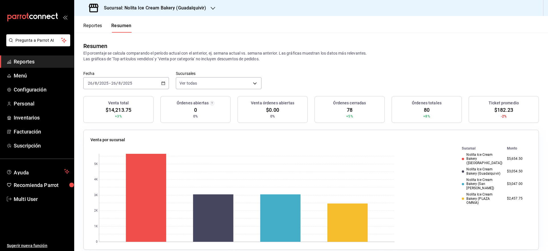
click at [131, 85] on input "2025" at bounding box center [128, 83] width 10 height 5
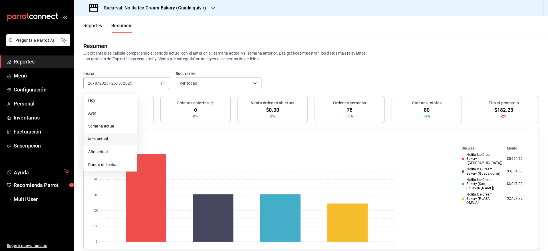
click at [101, 136] on span "Mes actual" at bounding box center [110, 139] width 44 height 6
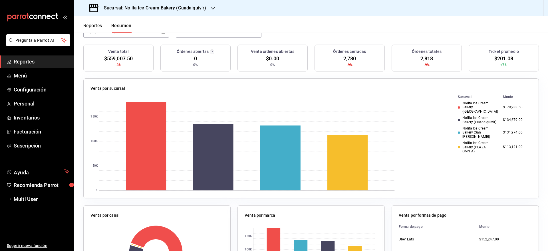
scroll to position [68, 0]
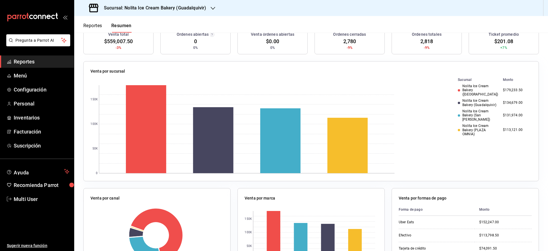
click at [93, 24] on button "Reportes" at bounding box center [92, 28] width 19 height 10
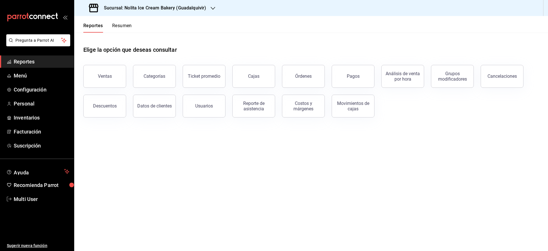
click at [118, 27] on button "Resumen" at bounding box center [122, 28] width 20 height 10
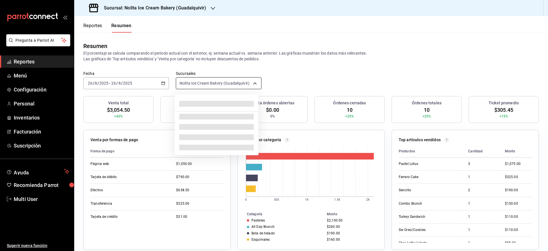
click at [208, 83] on body "Pregunta a Parrot AI Reportes Menú Configuración Personal Inventarios Facturaci…" at bounding box center [274, 125] width 548 height 251
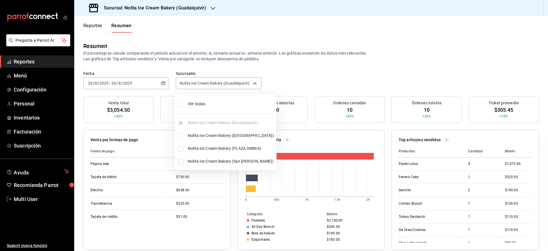
click at [193, 99] on li "Ver todas" at bounding box center [226, 103] width 102 height 15
type input "[object Object],[object Object],[object Object],[object Object]"
checkbox input "true"
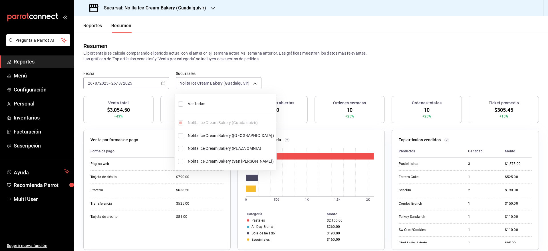
checkbox input "true"
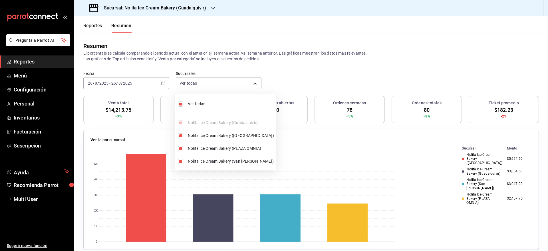
click at [297, 55] on div at bounding box center [274, 125] width 548 height 251
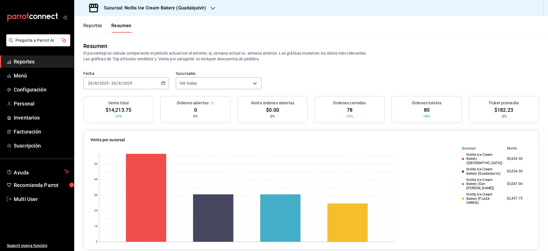
click at [94, 29] on button "Reportes" at bounding box center [92, 28] width 19 height 10
